Goal: Information Seeking & Learning: Understand process/instructions

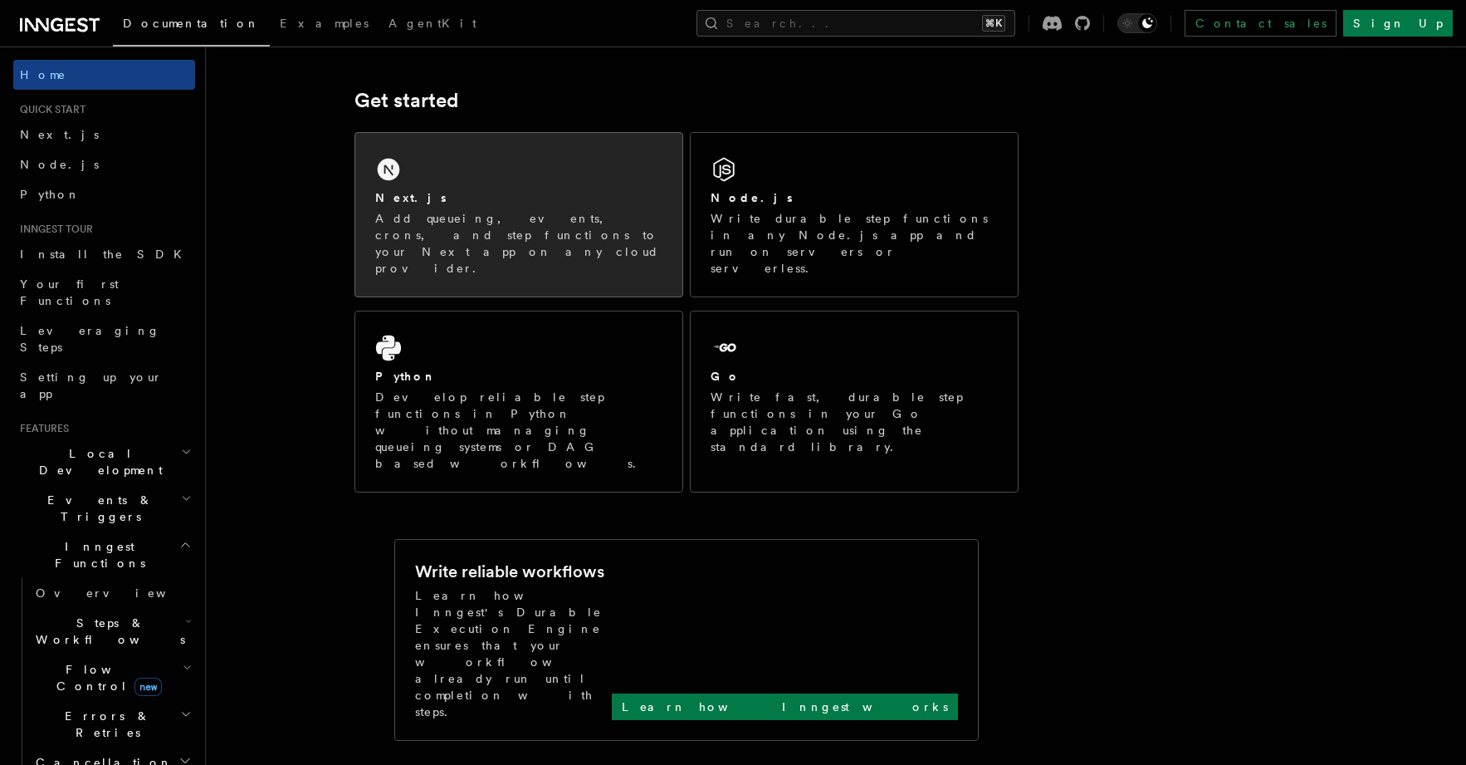
scroll to position [218, 0]
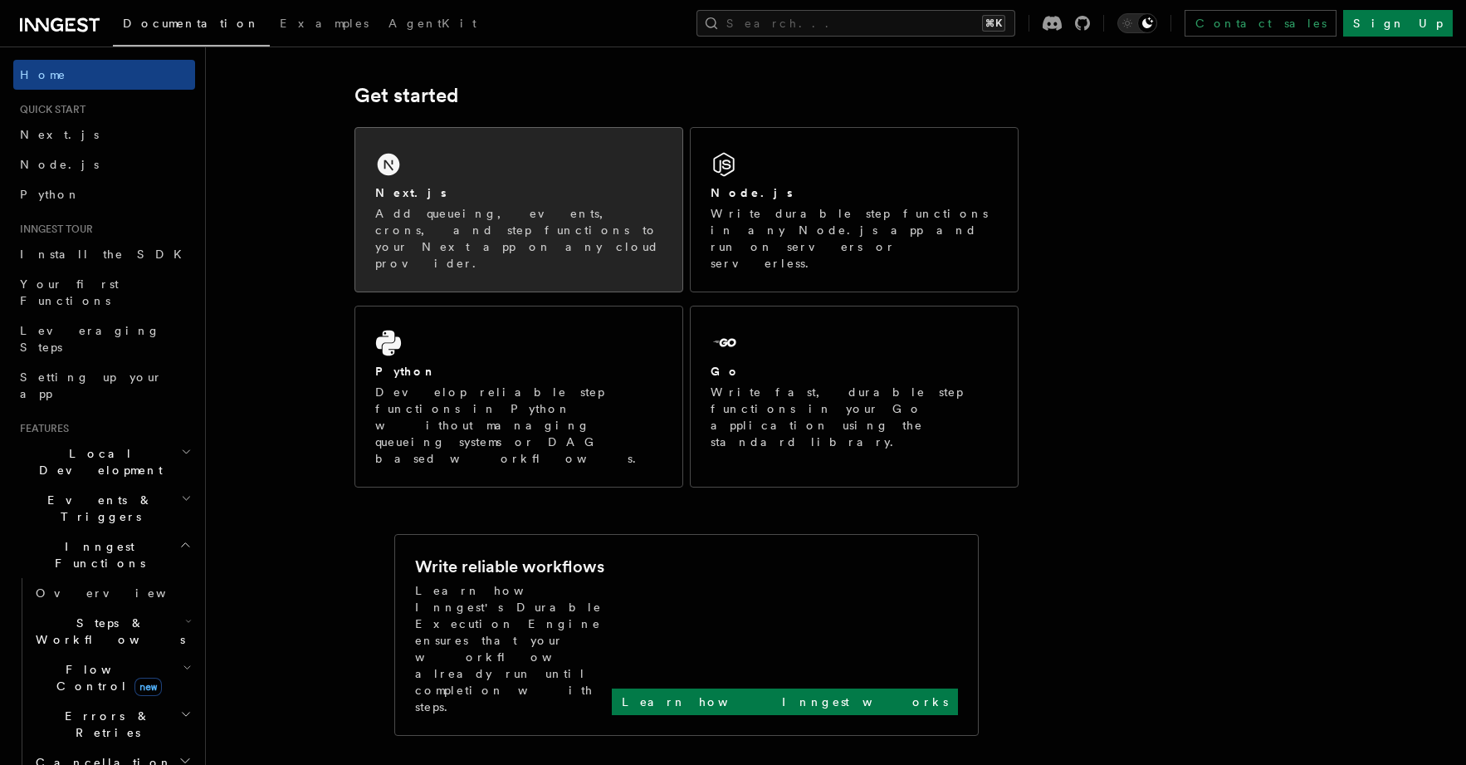
click at [467, 182] on div "Next.js Add queueing, events, crons, and step functions to your Next app on any…" at bounding box center [518, 210] width 327 height 164
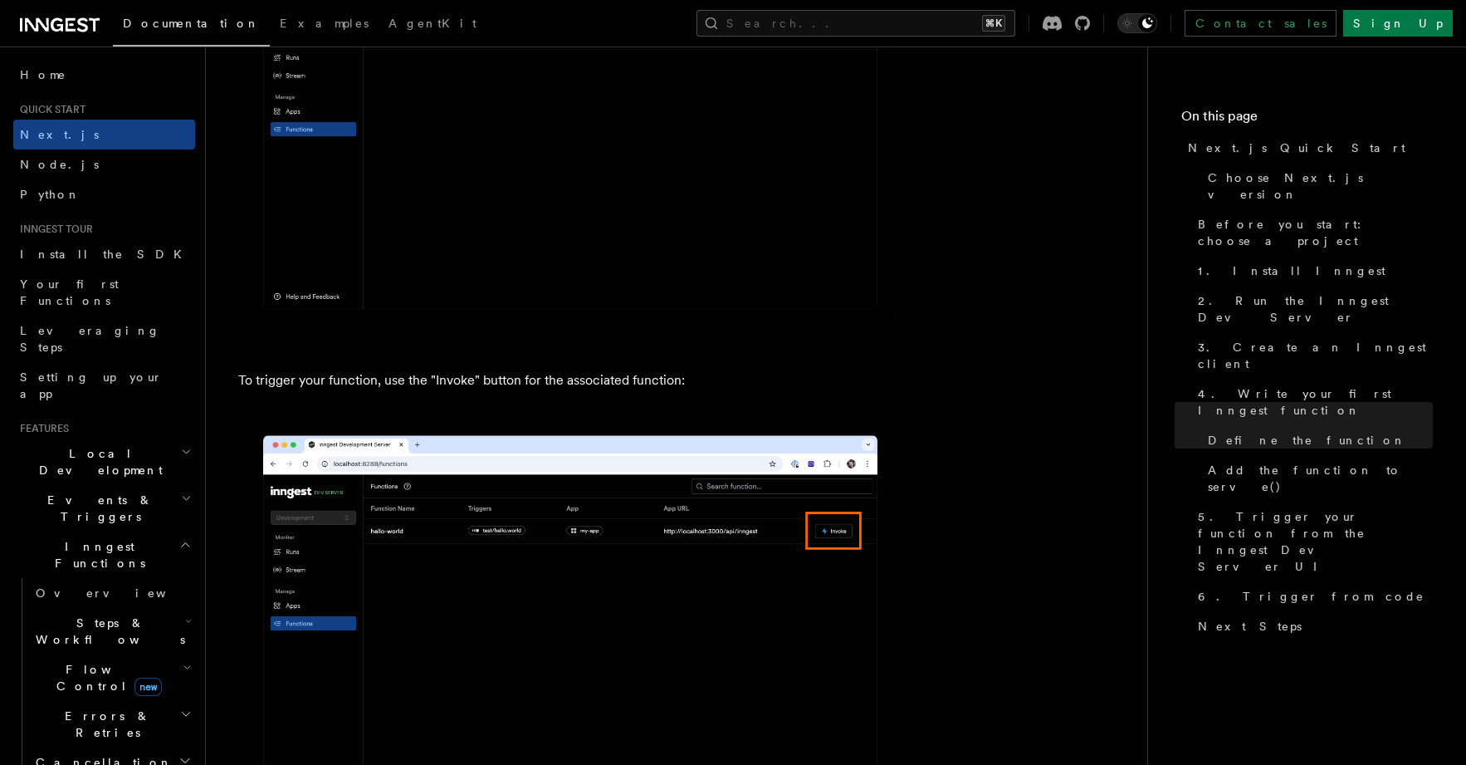
scroll to position [4238, 0]
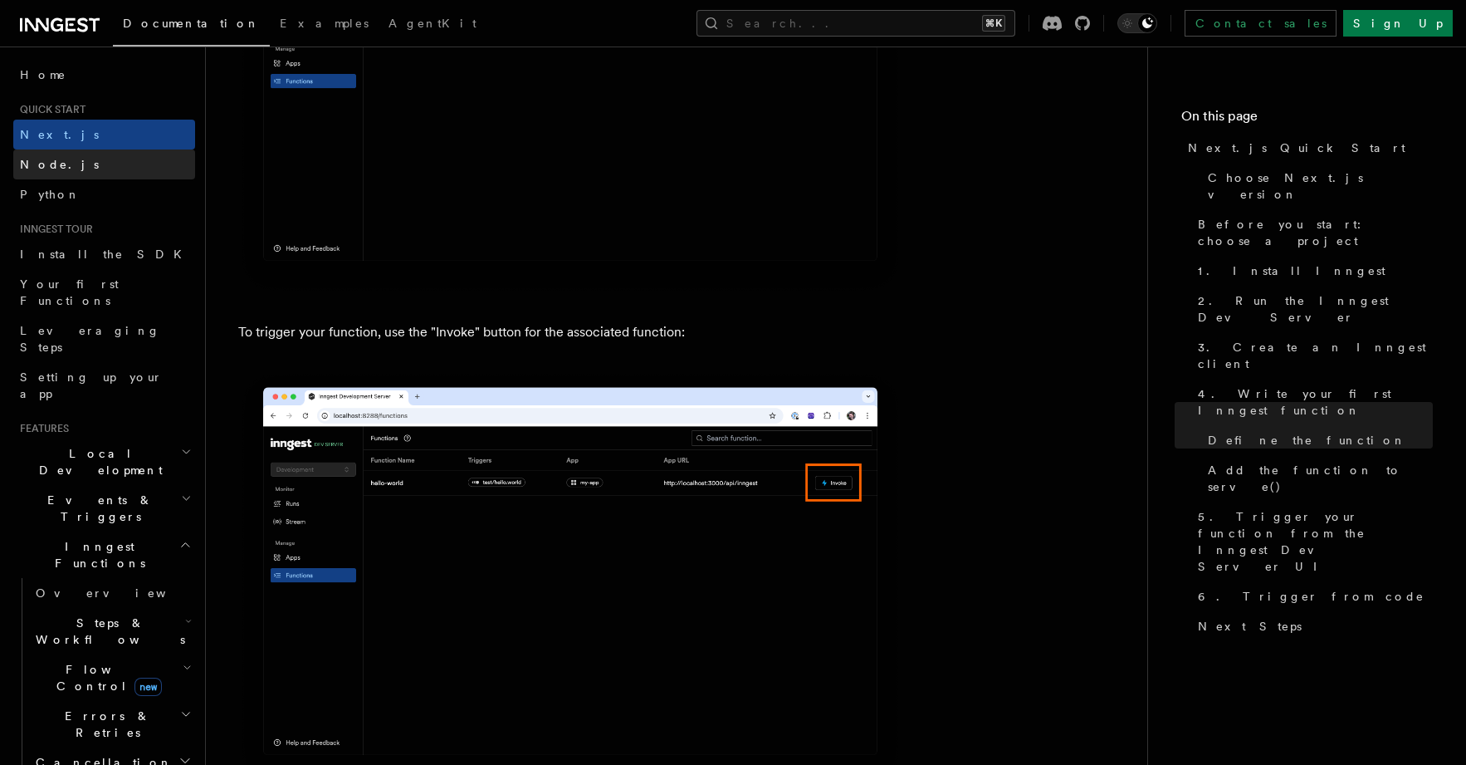
click at [41, 164] on span "Node.js" at bounding box center [59, 164] width 79 height 13
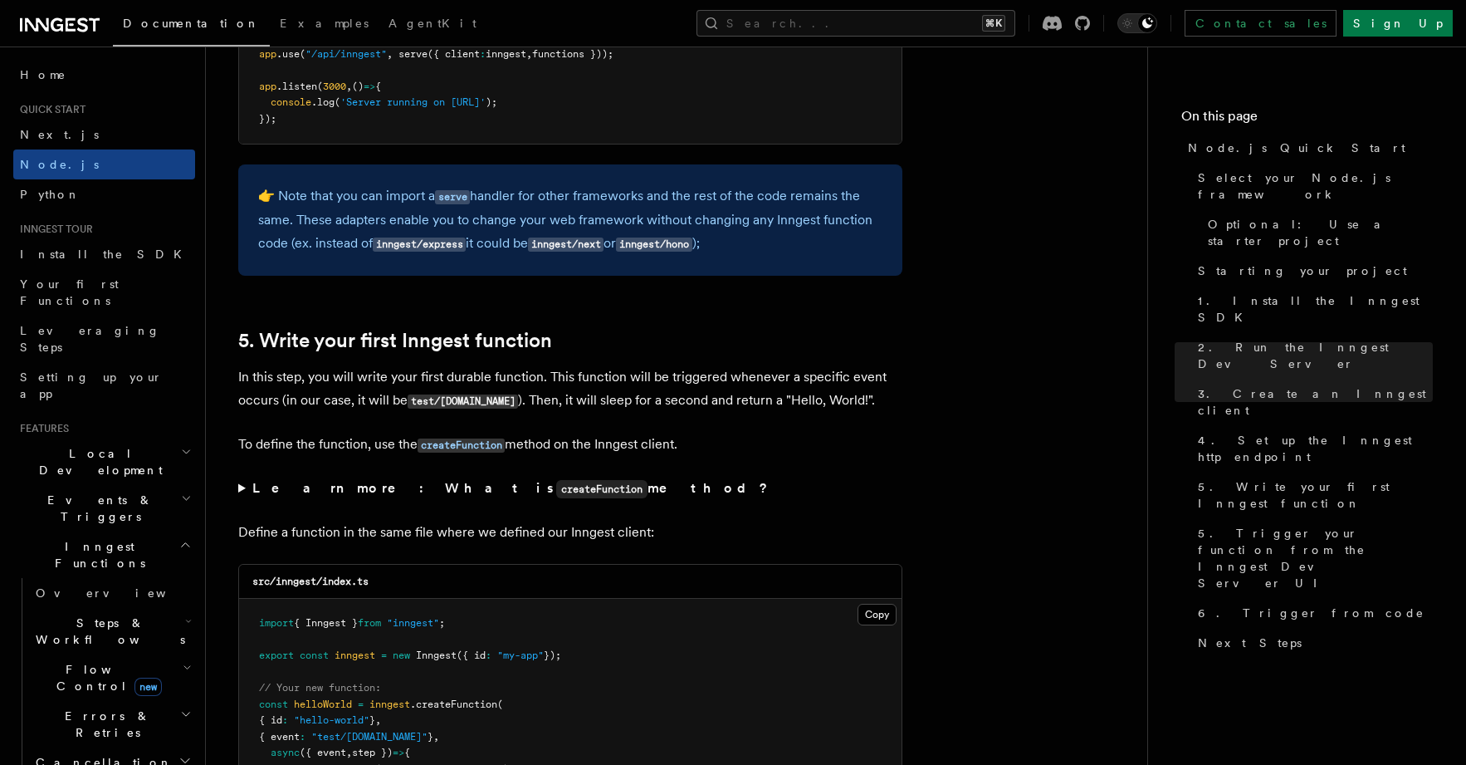
scroll to position [2909, 0]
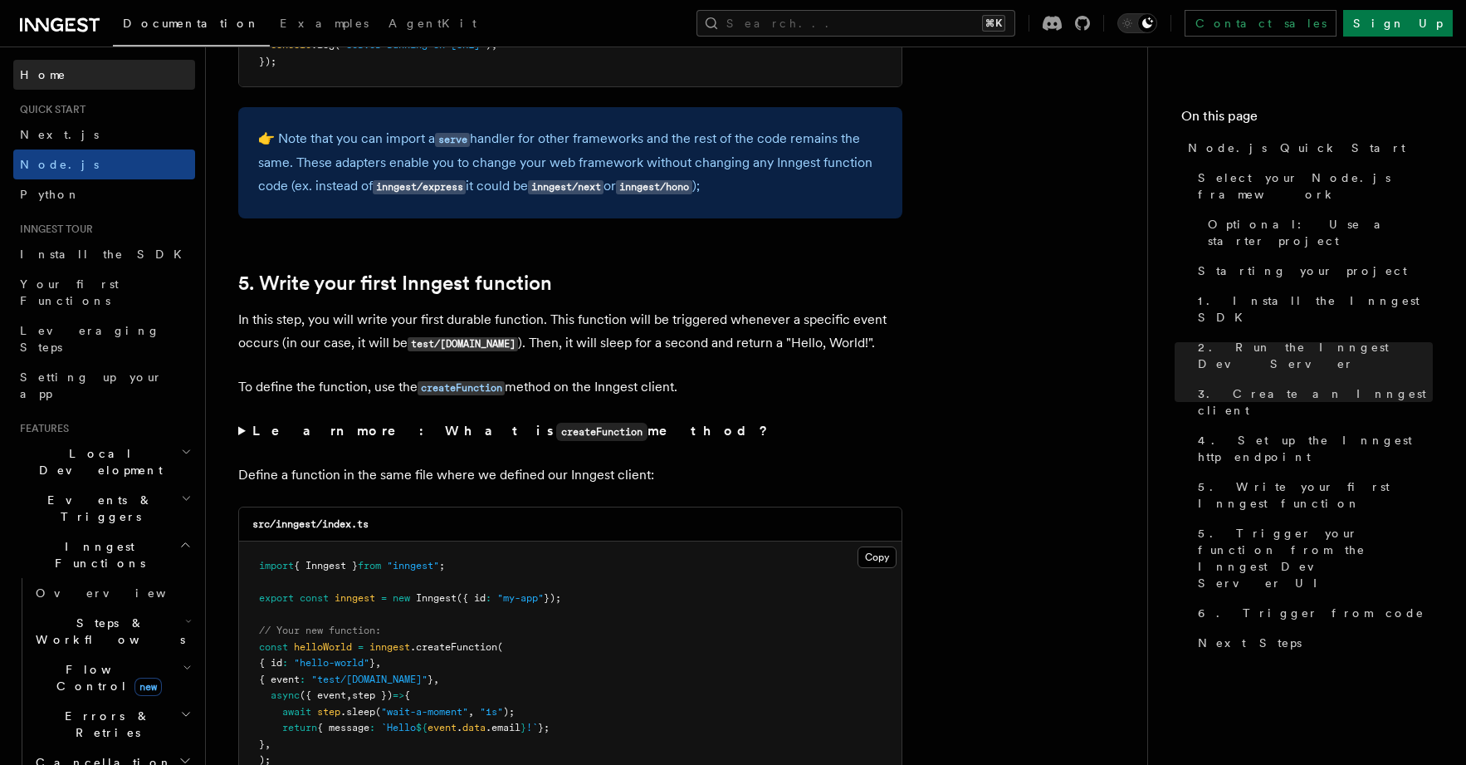
click at [42, 72] on span "Home" at bounding box center [43, 74] width 46 height 17
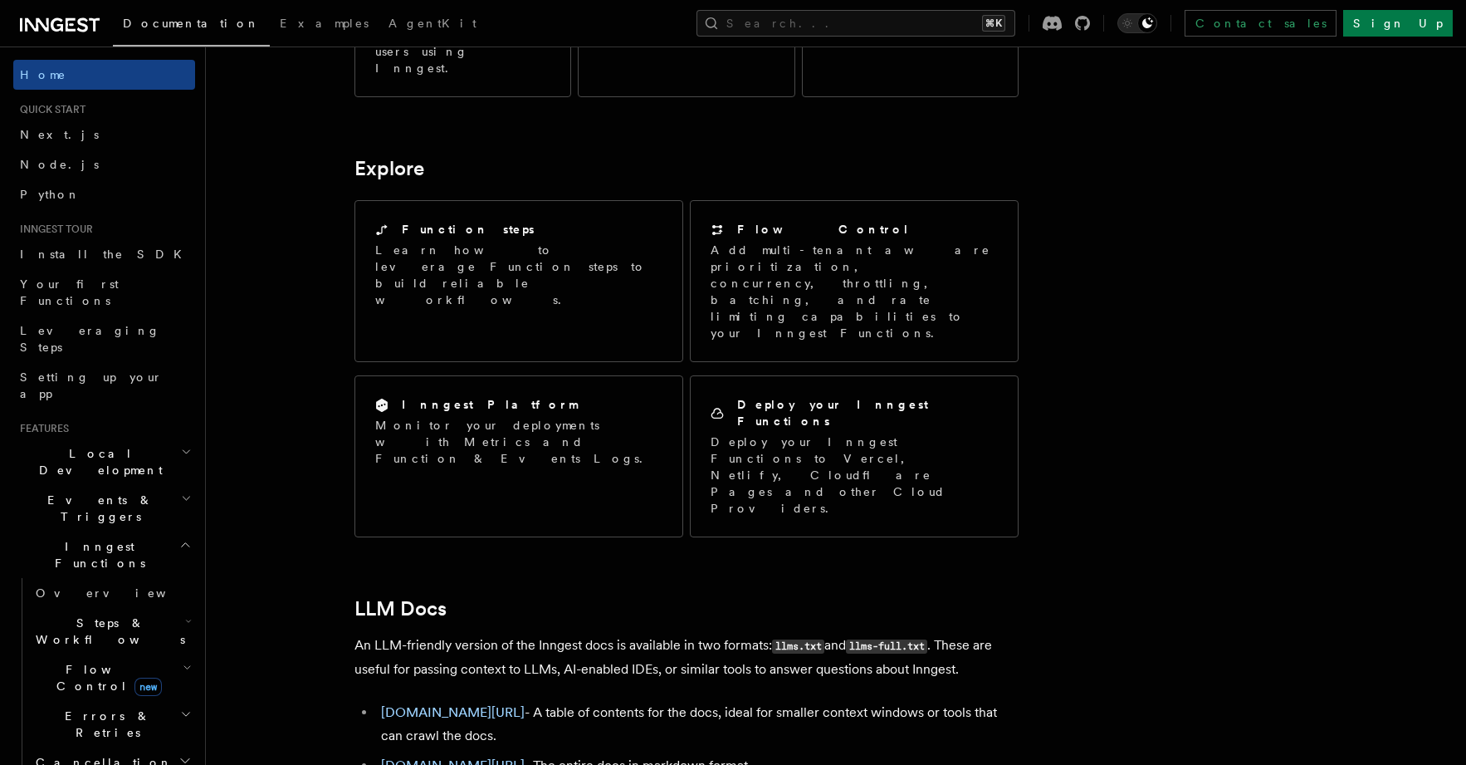
scroll to position [1242, 0]
